Goal: Find specific page/section: Find specific page/section

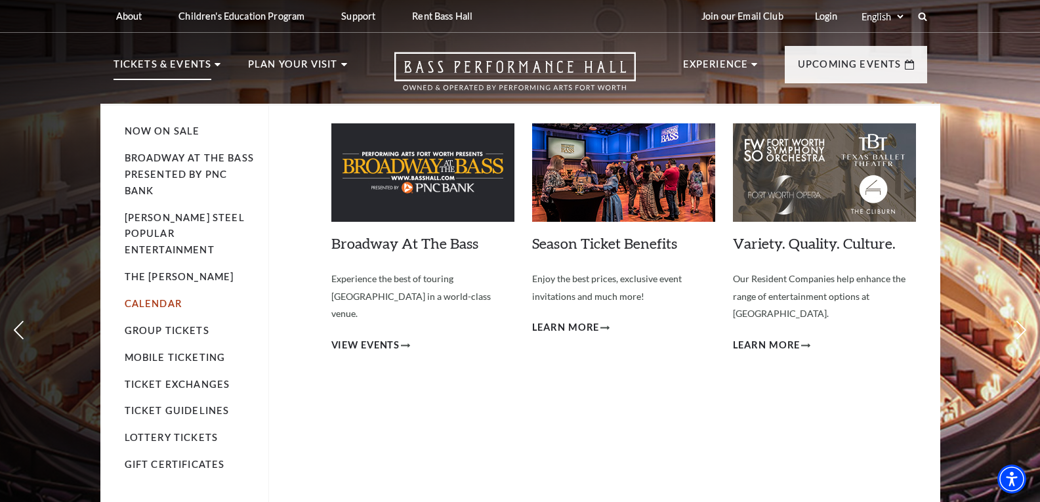
click at [171, 298] on link "Calendar" at bounding box center [153, 303] width 57 height 11
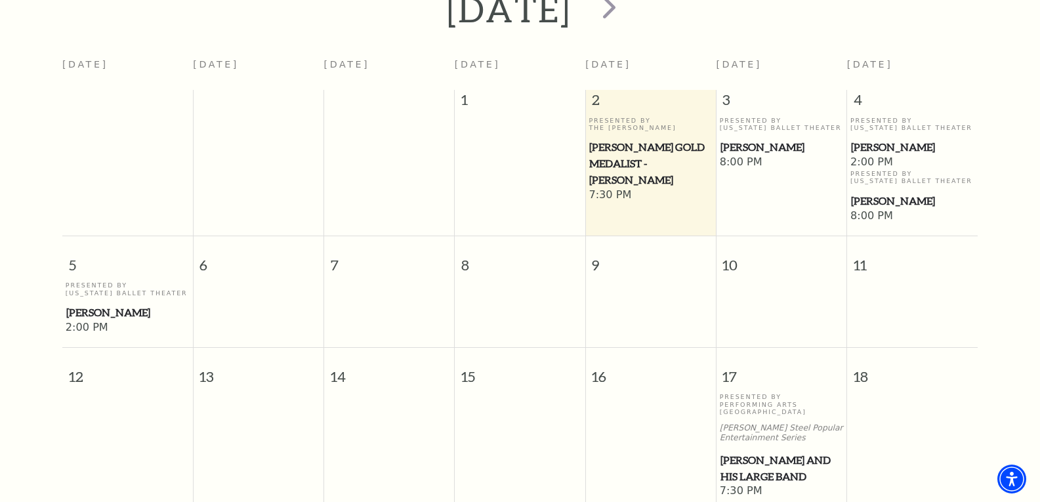
scroll to position [51, 0]
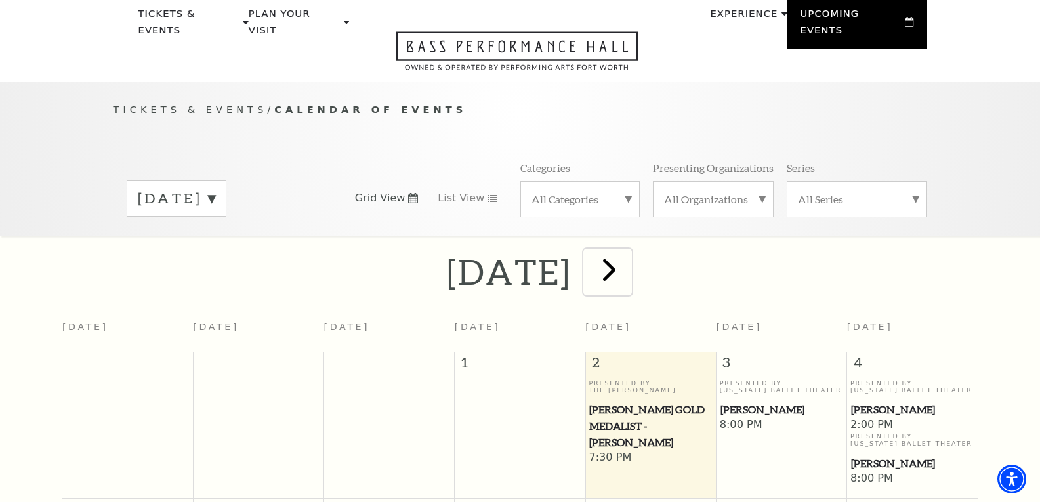
click at [628, 251] on span "next" at bounding box center [609, 269] width 37 height 37
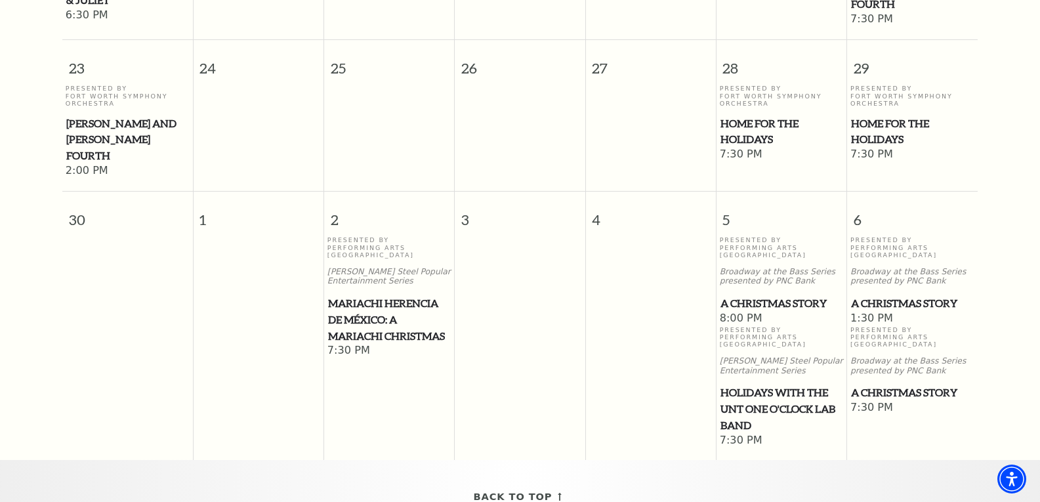
scroll to position [1232, 0]
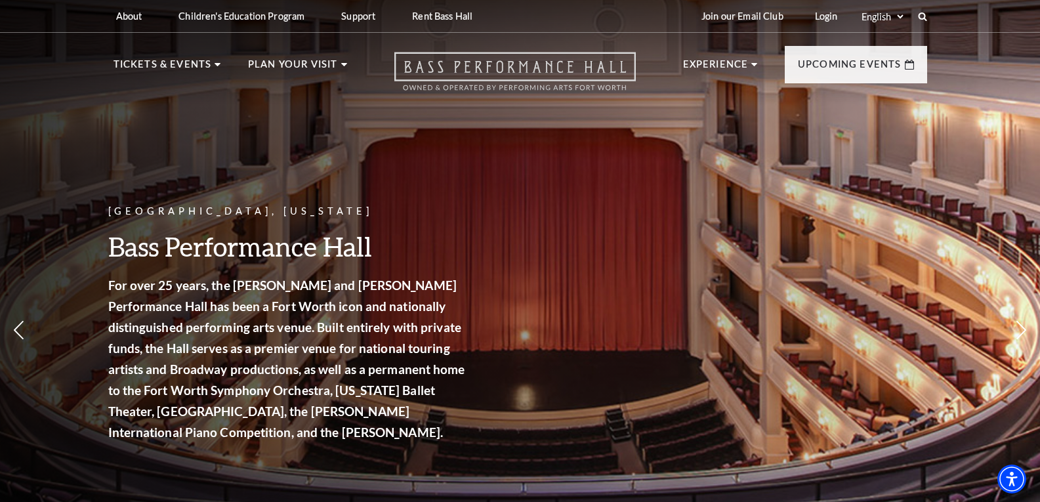
click at [472, 65] on icon "Open this option" at bounding box center [515, 71] width 242 height 39
